Goal: Check status: Check status

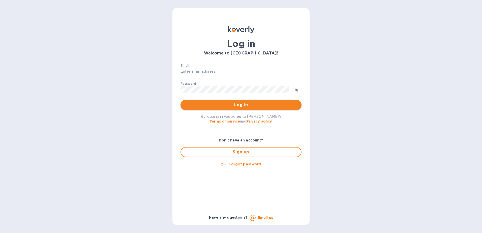
type input "[EMAIL_ADDRESS][DOMAIN_NAME]"
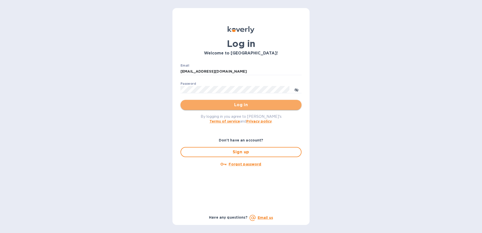
click at [199, 106] on span "Log in" at bounding box center [241, 105] width 113 height 6
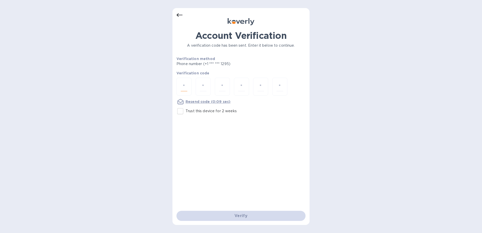
click at [183, 84] on input "number" at bounding box center [184, 86] width 7 height 9
type input "2"
type input "3"
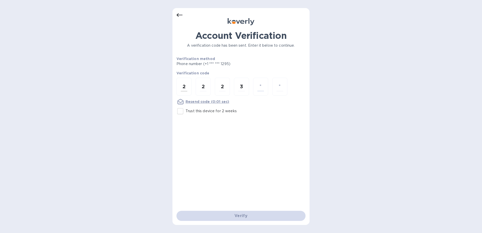
type input "3"
type input "0"
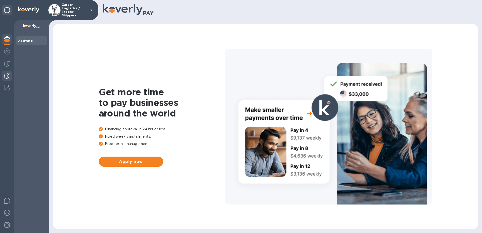
click at [6, 72] on div at bounding box center [7, 76] width 10 height 11
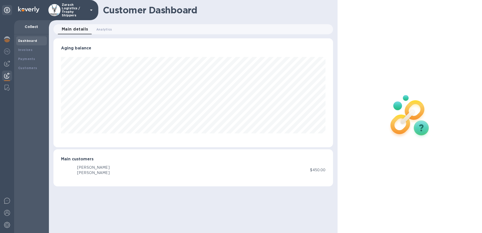
scroll to position [109, 280]
click at [27, 59] on b "Payments" at bounding box center [26, 59] width 17 height 4
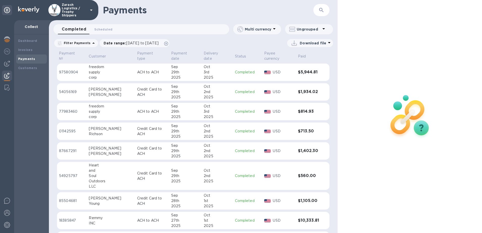
scroll to position [429, 0]
